Goal: Information Seeking & Learning: Check status

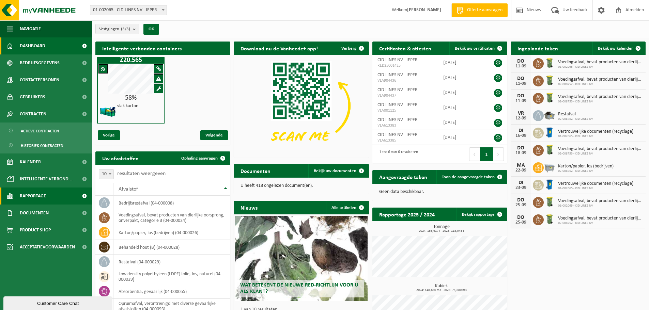
click at [44, 198] on span "Rapportage" at bounding box center [33, 196] width 26 height 17
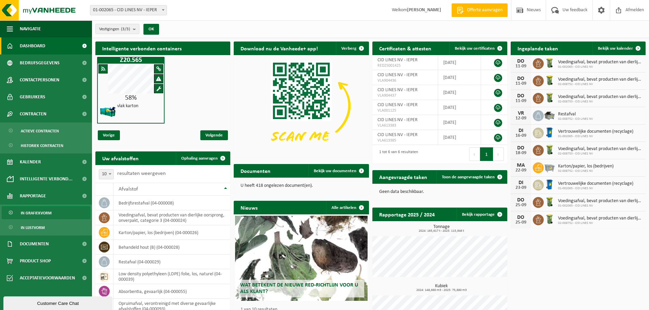
click at [43, 212] on span "In grafiekvorm" at bounding box center [36, 213] width 31 height 13
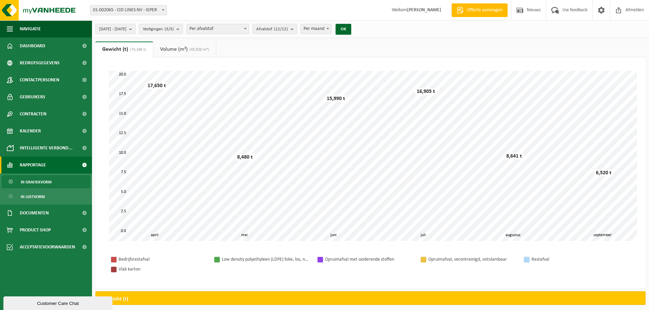
click at [236, 27] on span "Per afvalstof" at bounding box center [218, 29] width 62 height 10
click at [245, 31] on span "Per afvalstof" at bounding box center [218, 29] width 62 height 10
click at [297, 30] on button "Afvalstof (12/12)" at bounding box center [274, 29] width 45 height 10
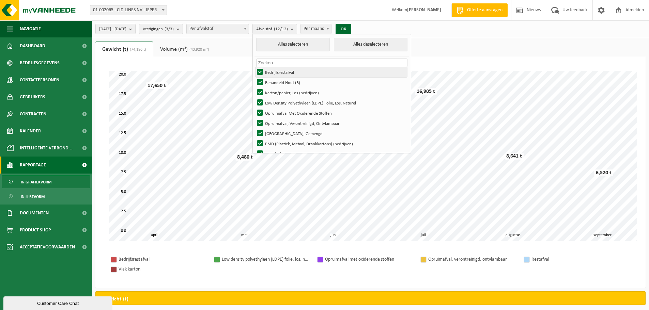
click at [279, 70] on label "Bedrijfsrestafval" at bounding box center [332, 72] width 152 height 10
click at [255, 67] on input "Bedrijfsrestafval" at bounding box center [254, 67] width 0 height 0
checkbox input "false"
click at [279, 90] on label "Karton/papier, Los (bedrijven)" at bounding box center [332, 93] width 152 height 10
click at [255, 88] on input "Karton/papier, Los (bedrijven)" at bounding box center [254, 87] width 0 height 0
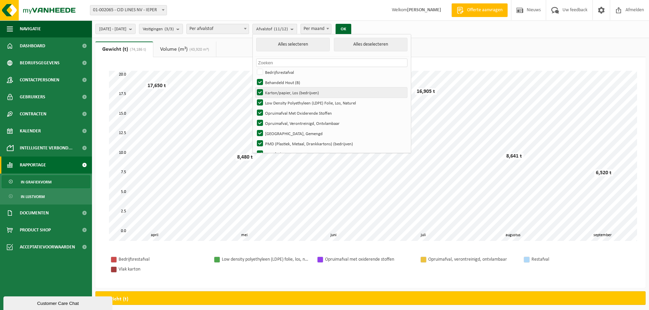
checkbox input "false"
click at [279, 85] on label "Behandeld Hout (B)" at bounding box center [332, 82] width 152 height 10
click at [255, 77] on input "Behandeld Hout (B)" at bounding box center [254, 77] width 0 height 0
checkbox input "false"
click at [320, 41] on button "Alles selecteren" at bounding box center [293, 45] width 74 height 14
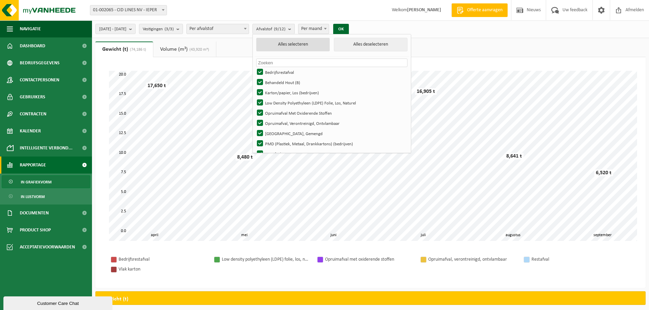
checkbox input "true"
click at [321, 41] on button "Alles selecteren" at bounding box center [293, 45] width 74 height 14
click at [368, 45] on button "Alles deselecteren" at bounding box center [371, 45] width 74 height 14
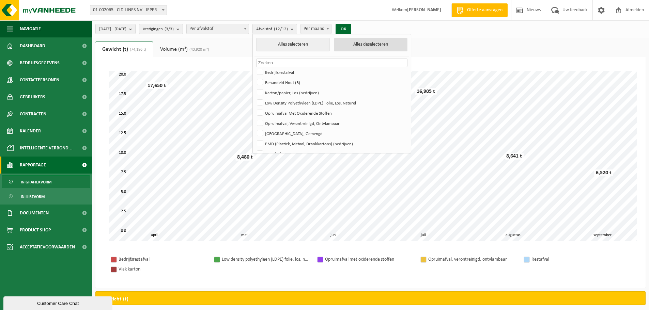
checkbox input "false"
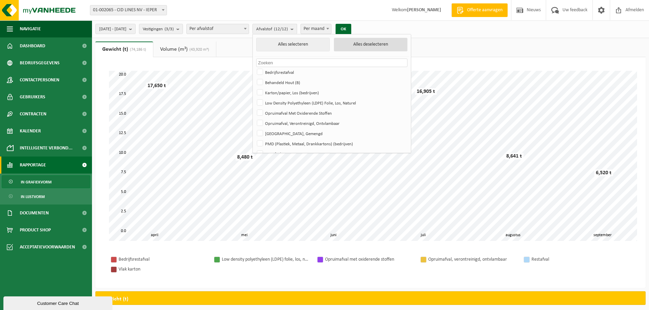
checkbox input "false"
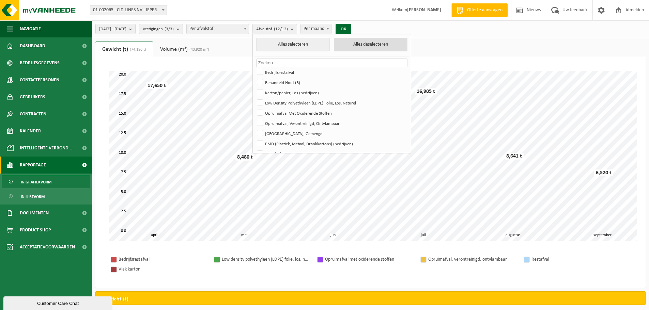
checkbox input "false"
click at [277, 95] on label "Karton/papier, Los (bedrijven)" at bounding box center [332, 93] width 152 height 10
click at [255, 88] on input "Karton/papier, Los (bedrijven)" at bounding box center [254, 87] width 0 height 0
click at [349, 29] on button "OK" at bounding box center [341, 29] width 16 height 11
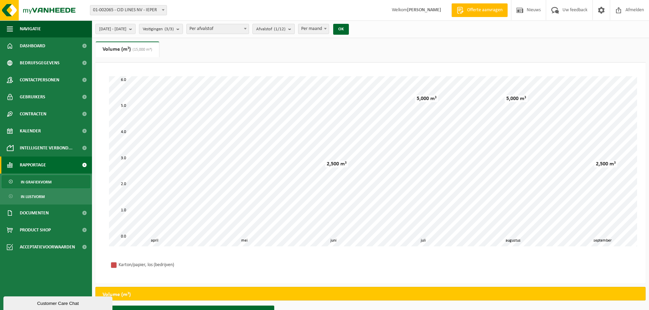
click at [286, 28] on count "(1/12)" at bounding box center [280, 29] width 12 height 4
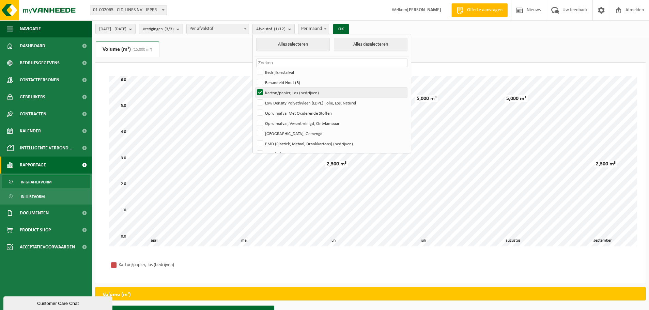
click at [281, 92] on label "Karton/papier, Los (bedrijven)" at bounding box center [332, 93] width 152 height 10
click at [255, 88] on input "Karton/papier, Los (bedrijven)" at bounding box center [254, 87] width 0 height 0
checkbox input "false"
click at [280, 104] on label "Low Density Polyethyleen (LDPE) Folie, Los, Naturel" at bounding box center [332, 103] width 152 height 10
click at [255, 98] on input "Low Density Polyethyleen (LDPE) Folie, Los, Naturel" at bounding box center [254, 97] width 0 height 0
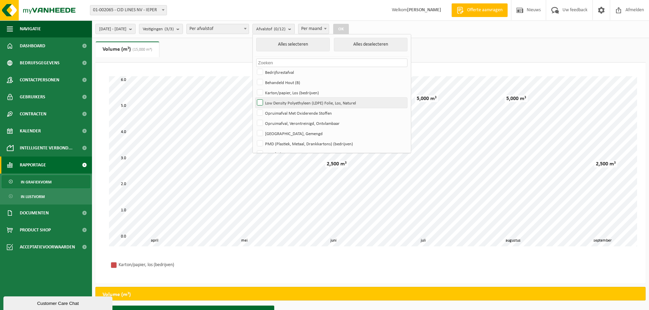
checkbox input "true"
click at [327, 28] on b at bounding box center [325, 29] width 3 height 2
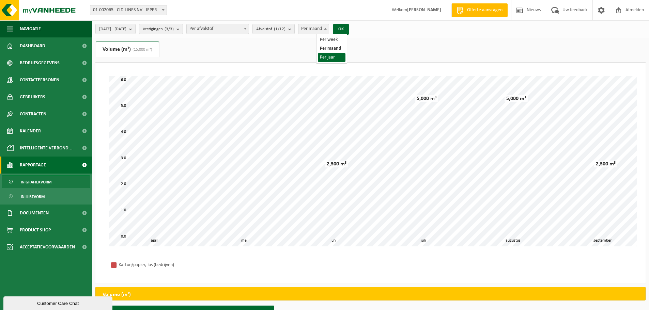
select select "3"
click at [349, 29] on button "OK" at bounding box center [341, 29] width 16 height 11
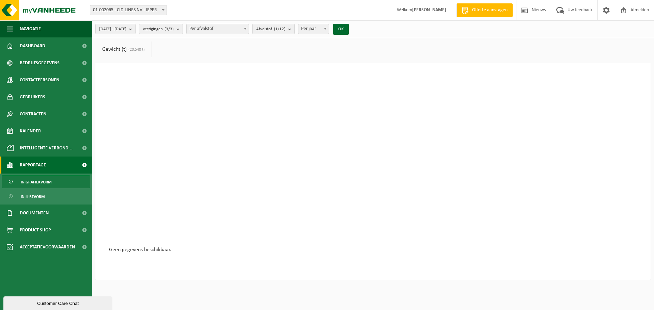
click at [294, 32] on b "submit" at bounding box center [291, 29] width 6 height 10
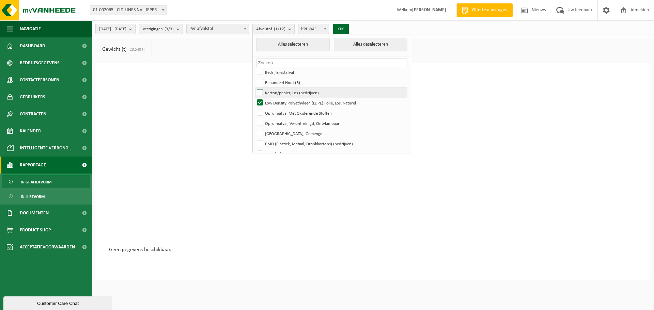
click at [278, 93] on label "Karton/papier, Los (bedrijven)" at bounding box center [332, 93] width 152 height 10
click at [255, 88] on input "Karton/papier, Los (bedrijven)" at bounding box center [254, 87] width 0 height 0
checkbox input "true"
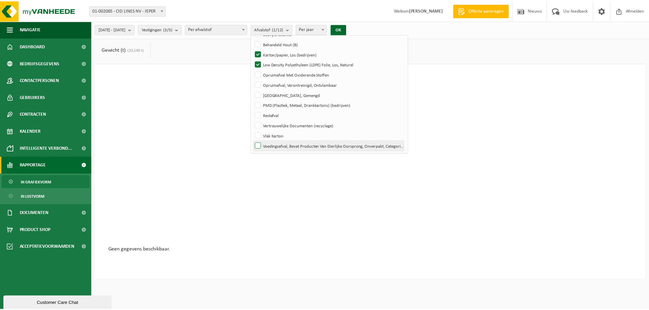
scroll to position [40, 0]
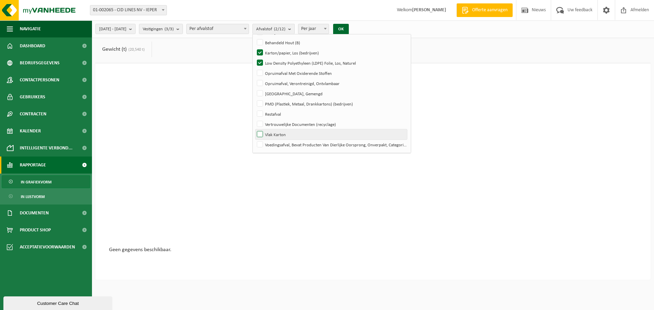
click at [282, 135] on label "Vlak Karton" at bounding box center [332, 134] width 152 height 10
click at [255, 129] on input "Vlak Karton" at bounding box center [254, 129] width 0 height 0
checkbox input "true"
click at [349, 30] on button "OK" at bounding box center [341, 29] width 16 height 11
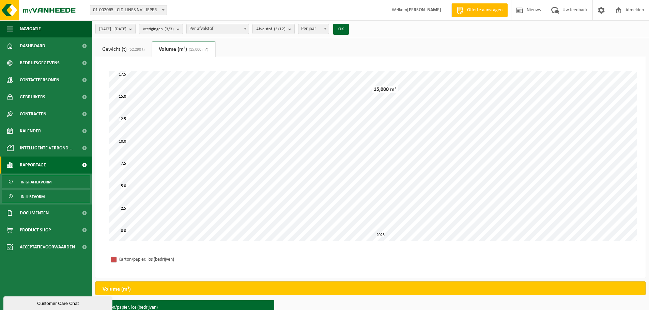
click at [27, 196] on span "In lijstvorm" at bounding box center [33, 196] width 24 height 13
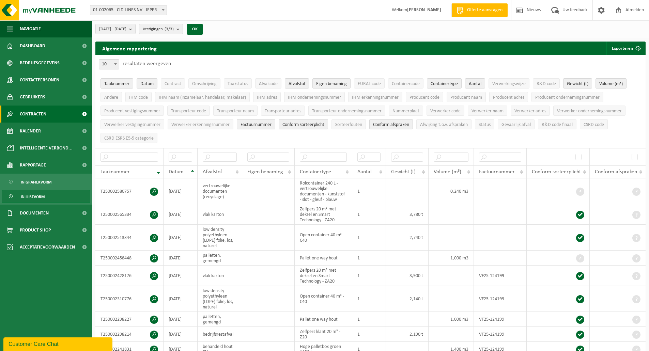
click at [39, 112] on span "Contracten" at bounding box center [33, 114] width 27 height 17
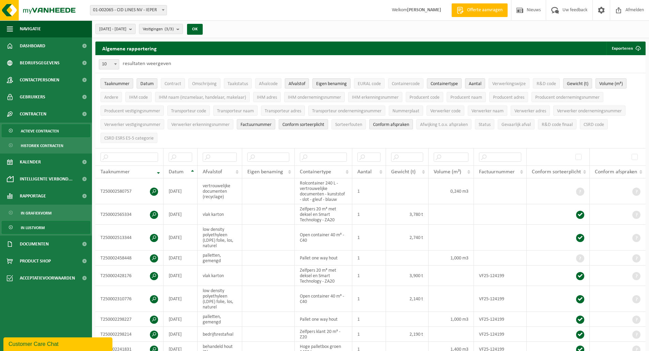
click at [43, 134] on span "Actieve contracten" at bounding box center [40, 131] width 38 height 13
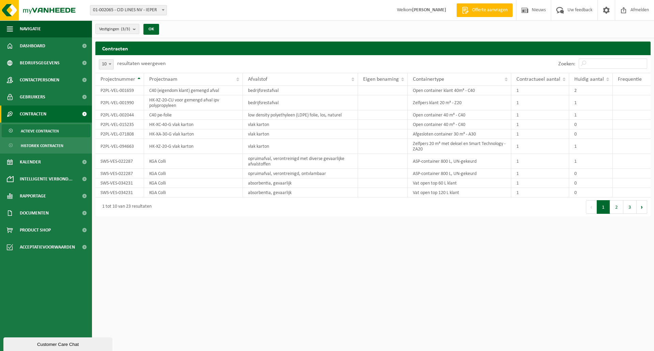
click at [46, 130] on span "Actieve contracten" at bounding box center [40, 131] width 38 height 13
click at [437, 116] on td "Open container 40 m³ - C40" at bounding box center [460, 115] width 104 height 10
click at [458, 117] on td "Open container 40 m³ - C40" at bounding box center [460, 115] width 104 height 10
click at [434, 126] on td "Open container 40 m³ - C40" at bounding box center [460, 125] width 104 height 10
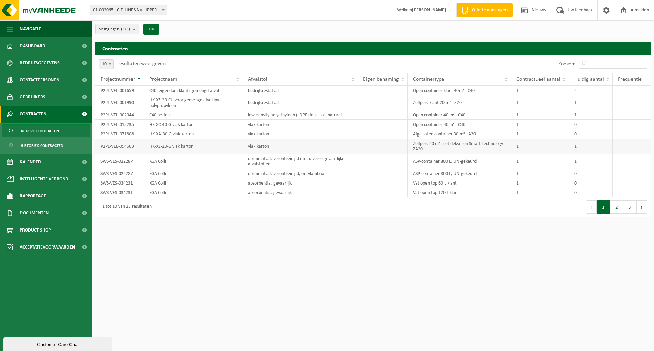
click at [430, 144] on td "Zelfpers 20 m³ met deksel en Smart Technology - ZA20" at bounding box center [460, 146] width 104 height 15
click at [439, 146] on td "Zelfpers 20 m³ met deksel en Smart Technology - ZA20" at bounding box center [460, 146] width 104 height 15
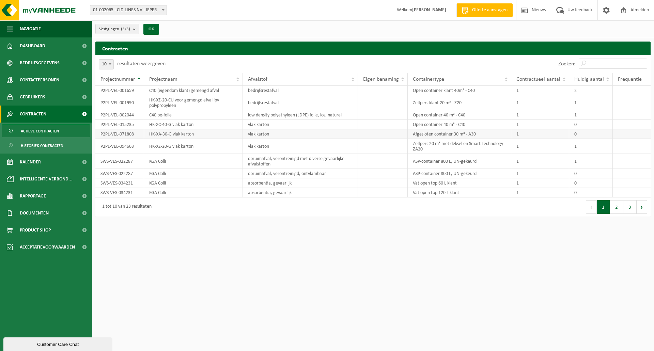
click at [427, 135] on td "Afgesloten container 30 m³ - A30" at bounding box center [460, 134] width 104 height 10
click at [297, 106] on td "bedrijfsrestafval" at bounding box center [300, 102] width 115 height 15
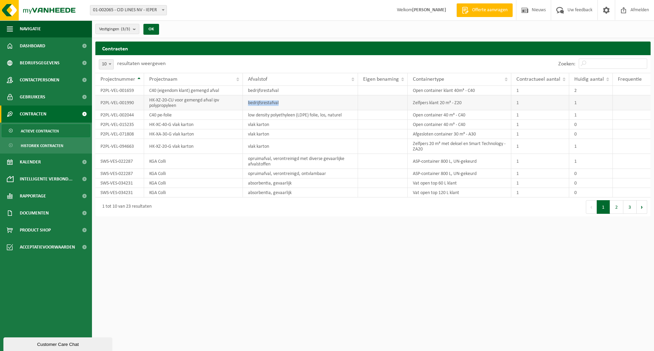
click at [297, 106] on td "bedrijfsrestafval" at bounding box center [300, 102] width 115 height 15
click at [342, 112] on td "low density polyethyleen (LDPE) folie, los, naturel" at bounding box center [300, 115] width 115 height 10
click at [435, 99] on td "Zelfpers klant 20 m³ - Z20" at bounding box center [460, 102] width 104 height 15
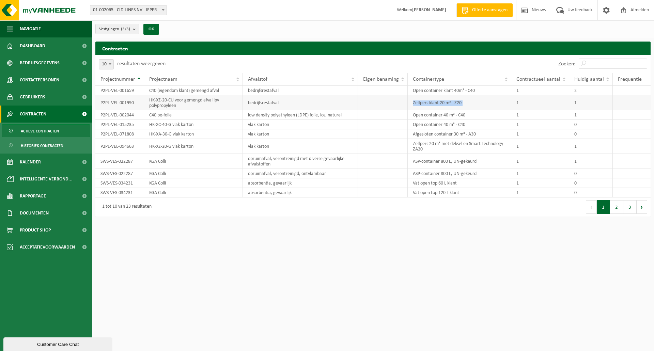
click at [460, 102] on td "Zelfpers klant 20 m³ - Z20" at bounding box center [460, 102] width 104 height 15
click at [459, 105] on td "Zelfpers klant 20 m³ - Z20" at bounding box center [460, 102] width 104 height 15
